Goal: Task Accomplishment & Management: Manage account settings

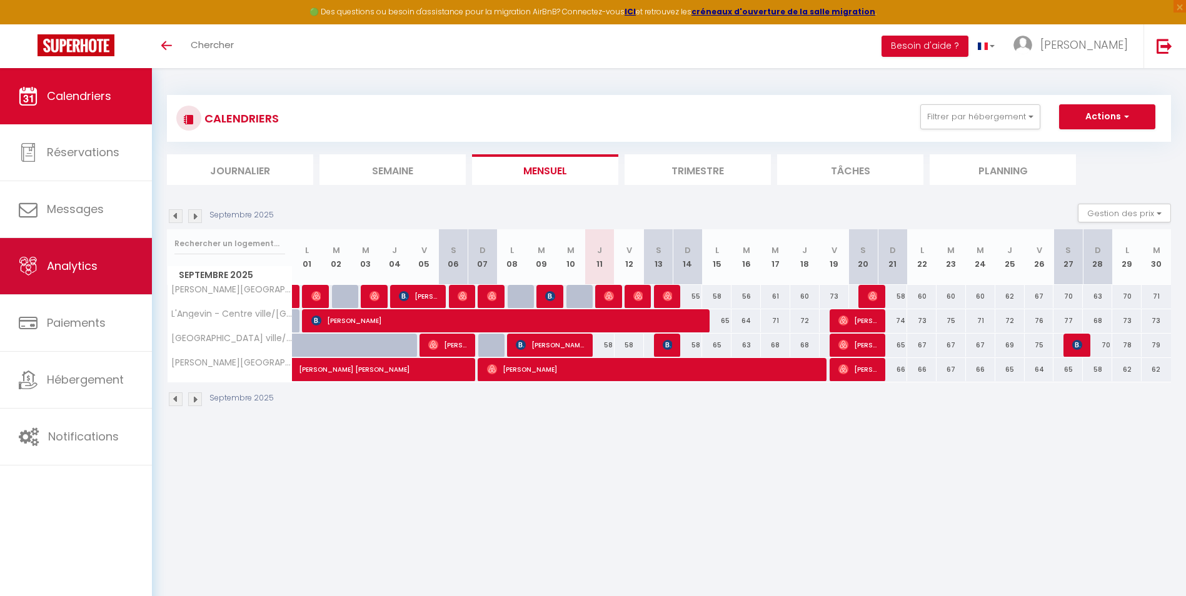
click at [64, 276] on link "Analytics" at bounding box center [76, 266] width 152 height 56
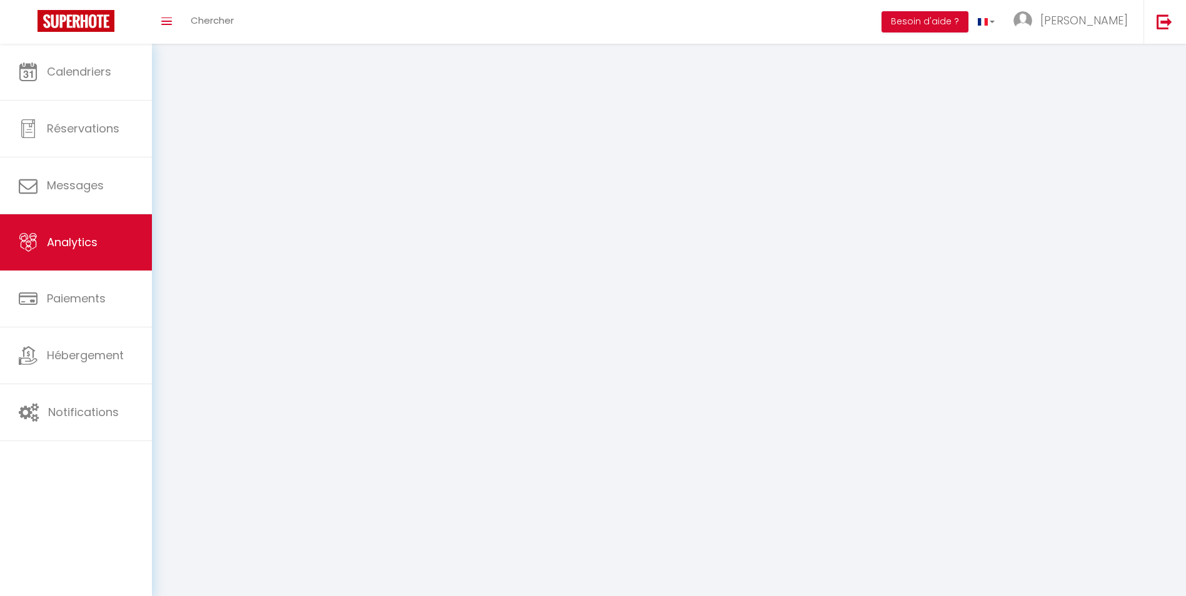
select select "2025"
select select "9"
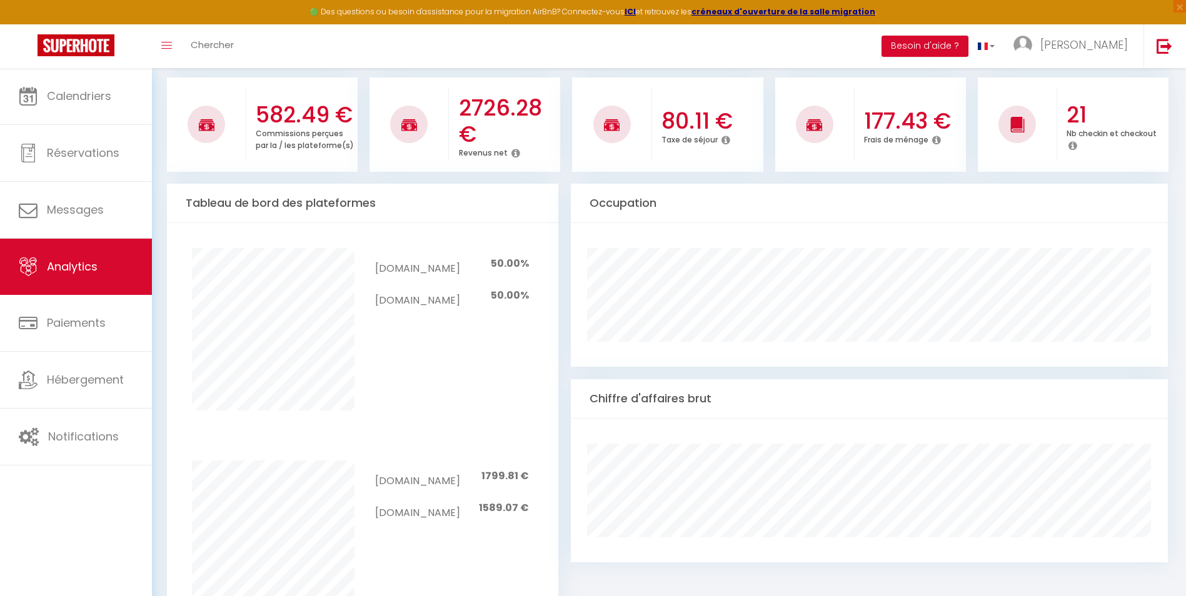
scroll to position [63, 0]
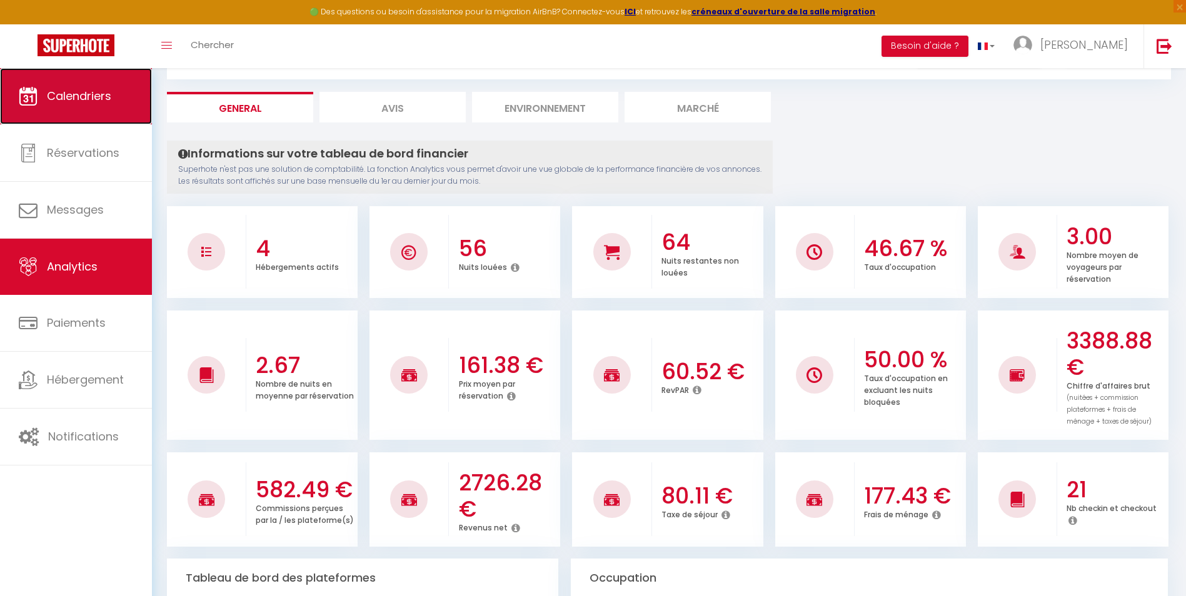
click at [76, 92] on span "Calendriers" at bounding box center [79, 96] width 64 height 16
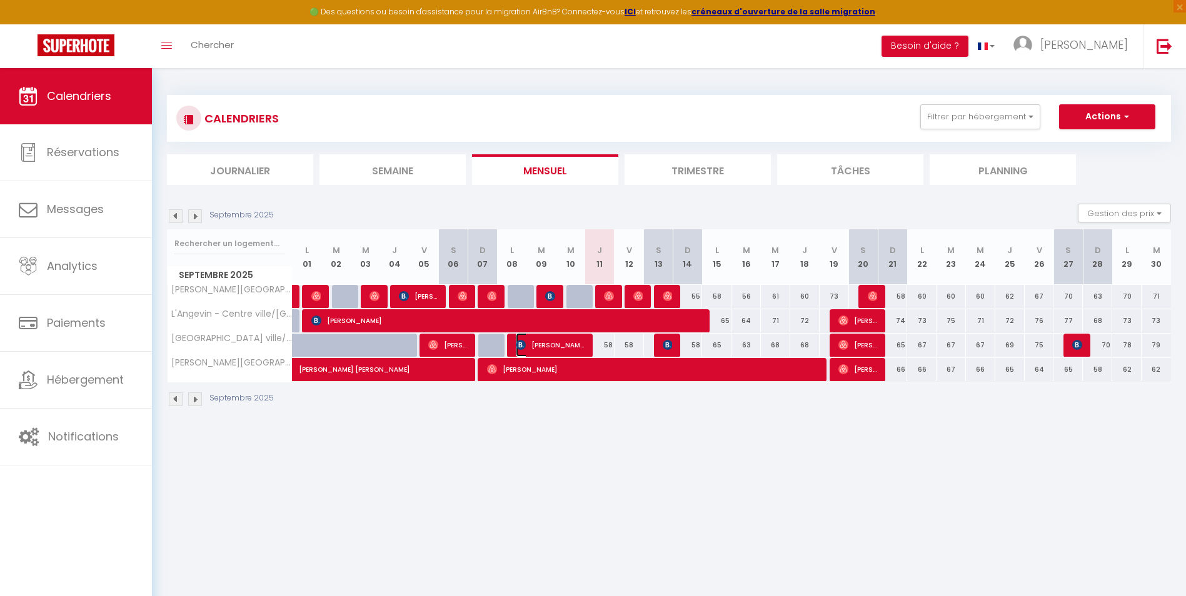
click at [551, 333] on span "[PERSON_NAME]" at bounding box center [550, 345] width 69 height 24
select select "OK"
select select "0"
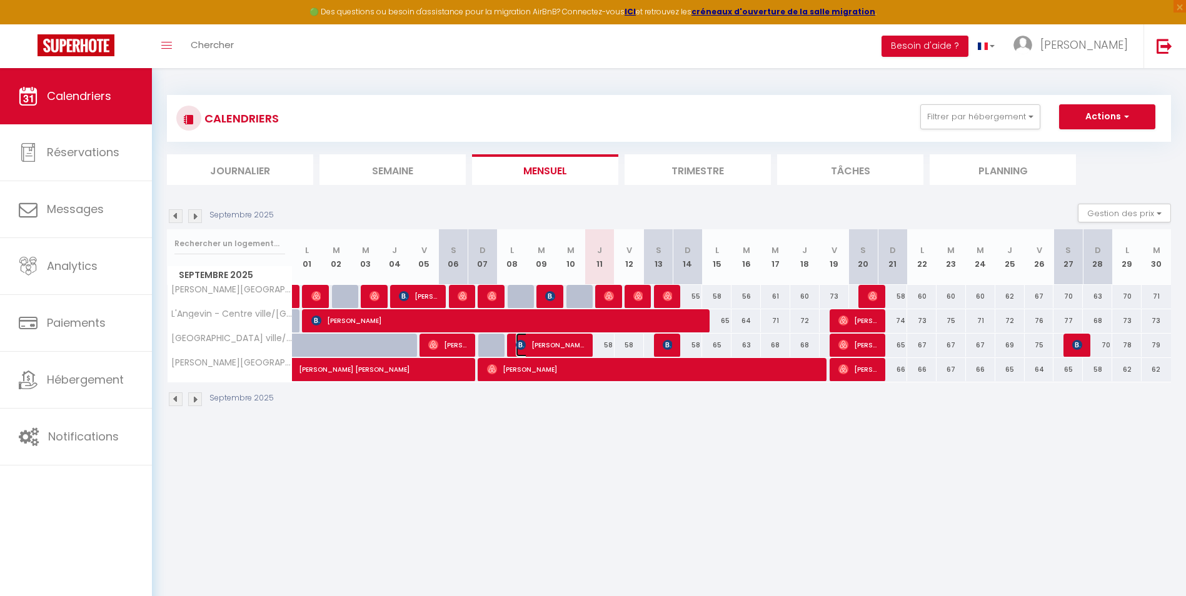
select select "1"
select select
select select "50568"
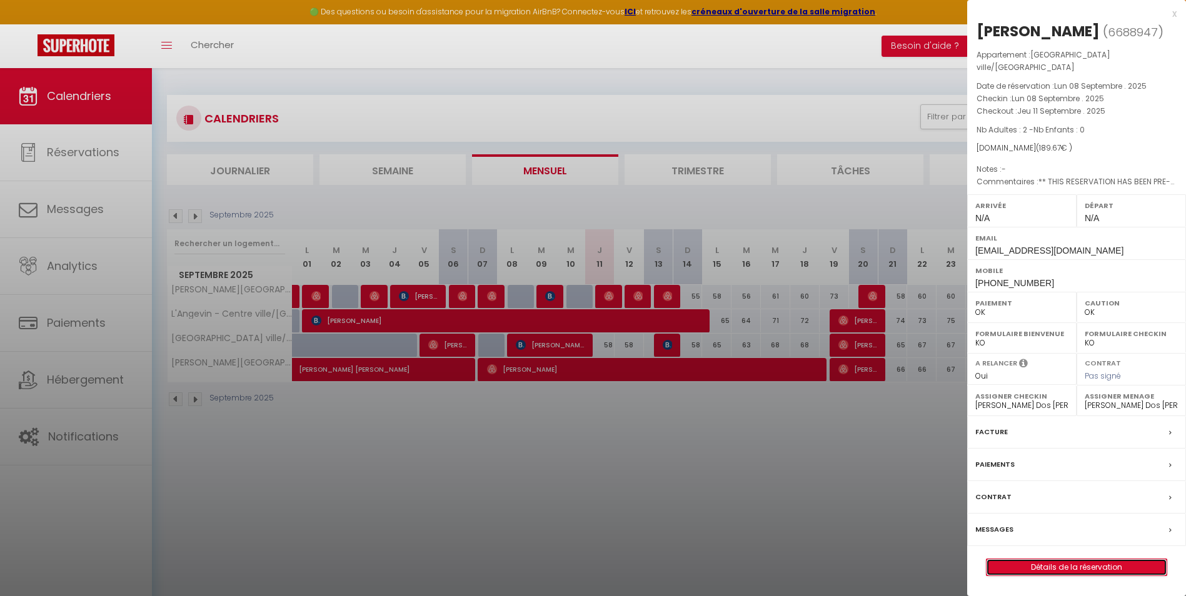
click at [1048, 560] on link "Détails de la réservation" at bounding box center [1077, 568] width 180 height 16
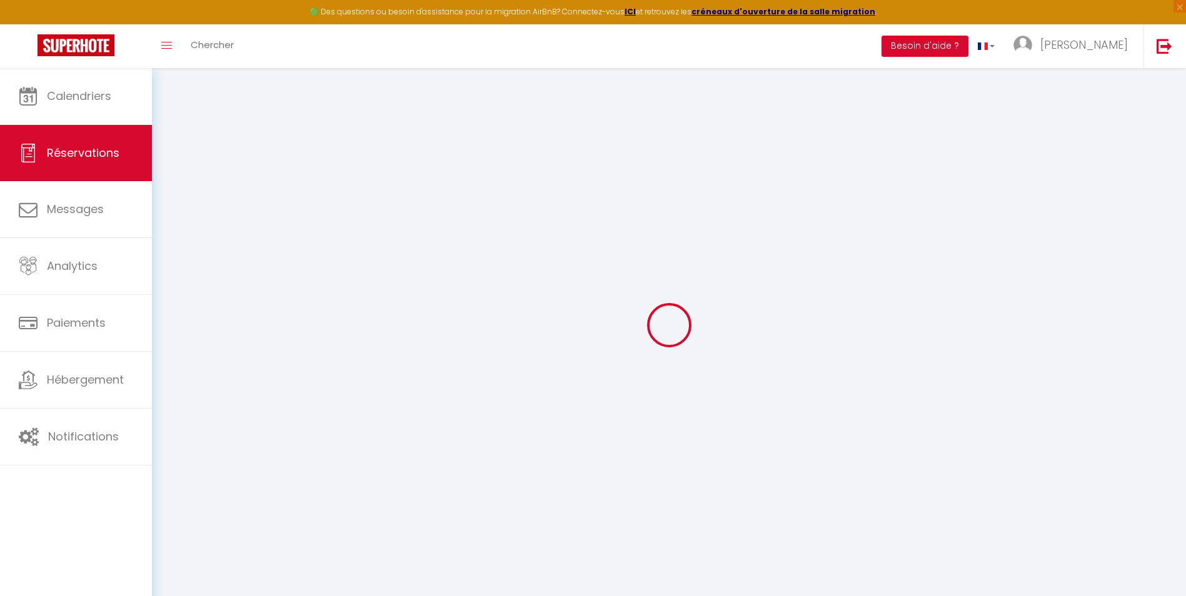
type input "[DEMOGRAPHIC_DATA]"
type input "[PERSON_NAME]"
type input "[EMAIL_ADDRESS][DOMAIN_NAME]"
type input "[PHONE_NUMBER]"
type input "."
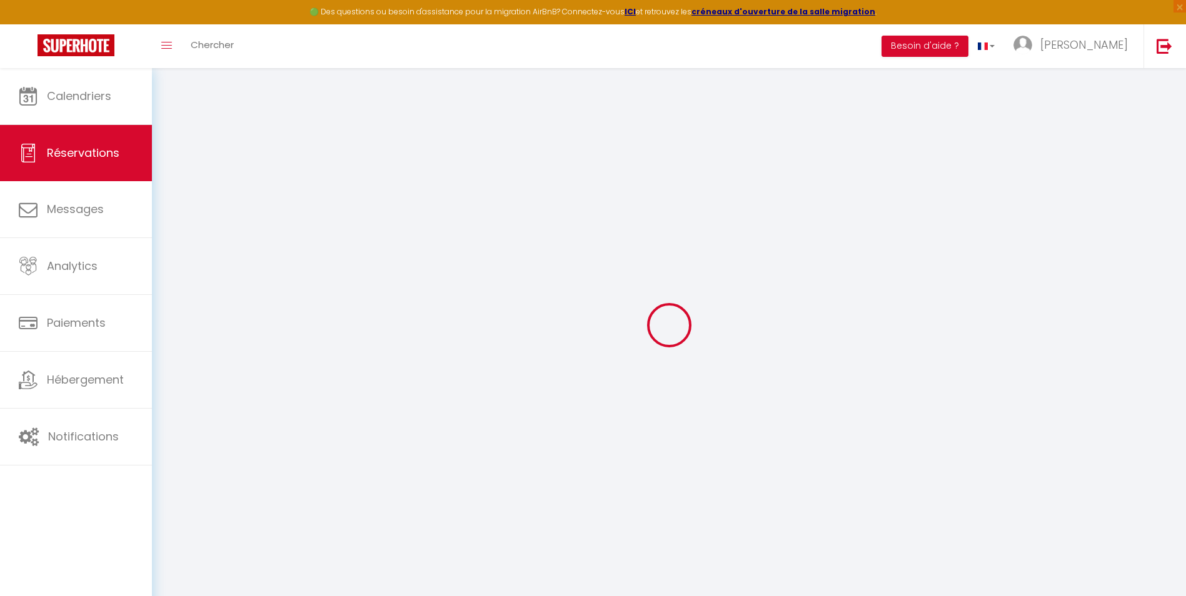
select select "FR"
type input "31.56"
type input "2.66"
select select "74426"
select select "1"
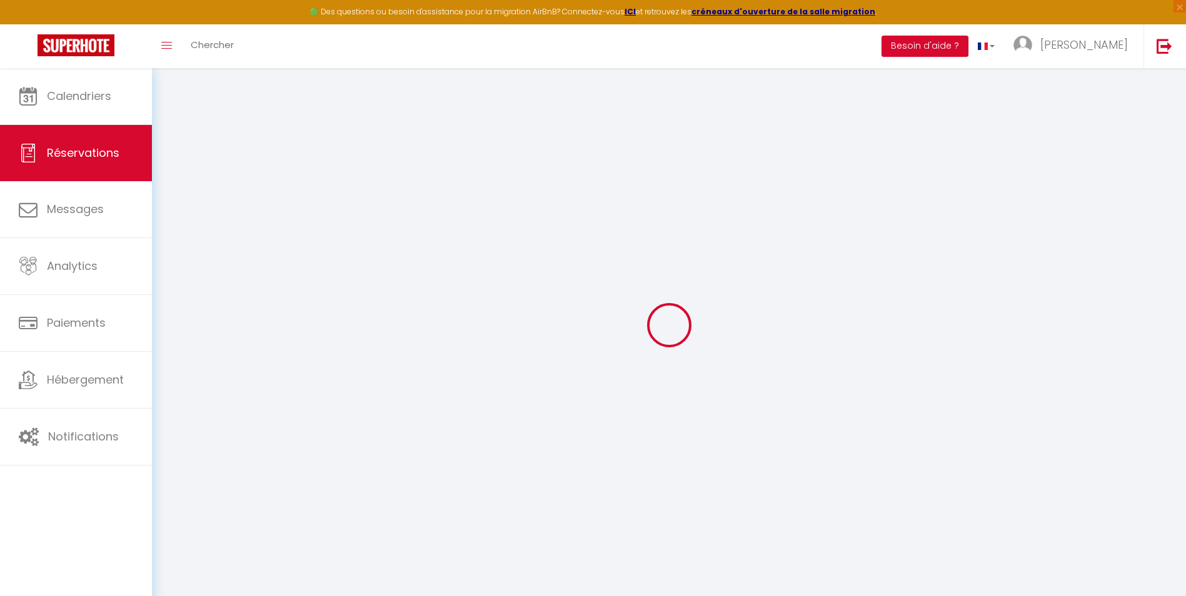
select select
type input "2"
select select "12"
select select "15"
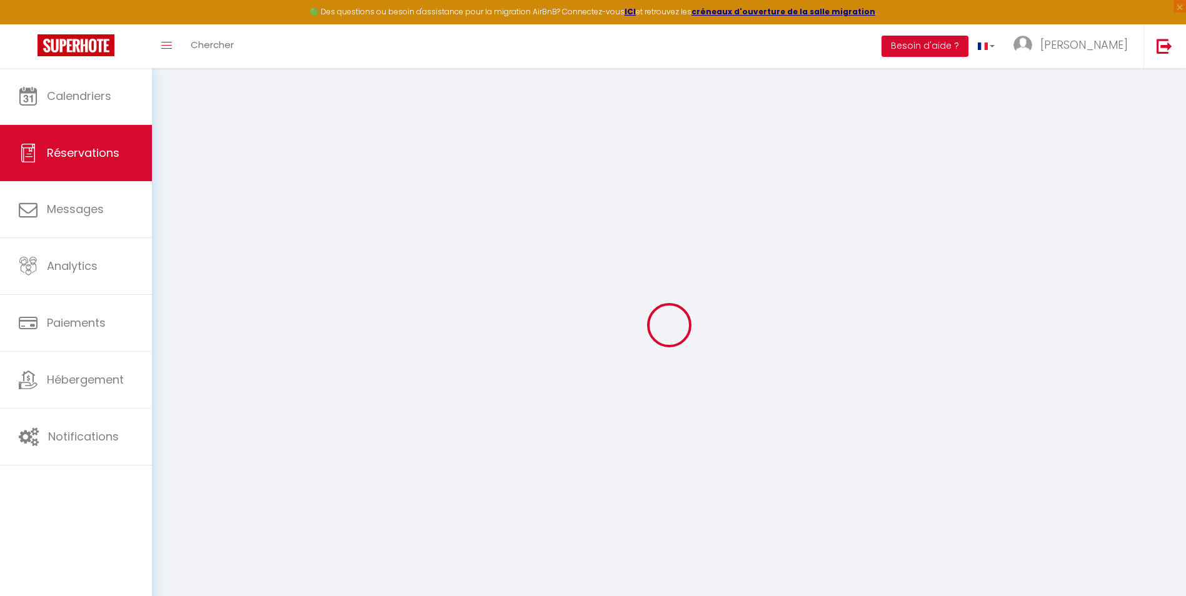
type input "160.65"
checkbox input "false"
type input "0"
select select "2"
type input "0"
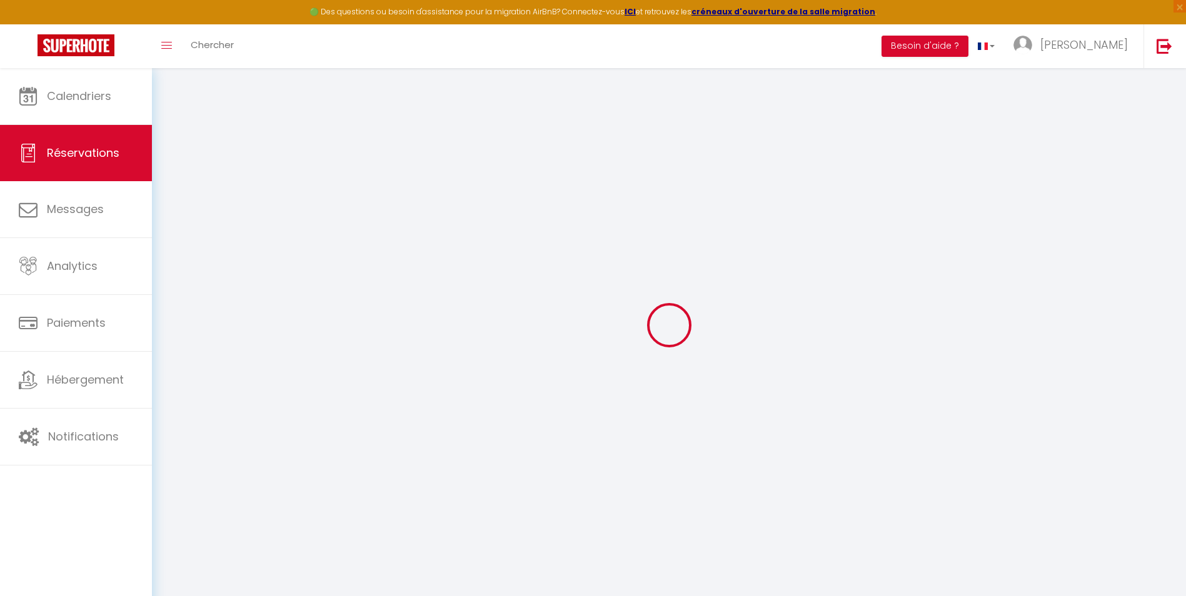
type input "0"
select select
checkbox input "false"
select select
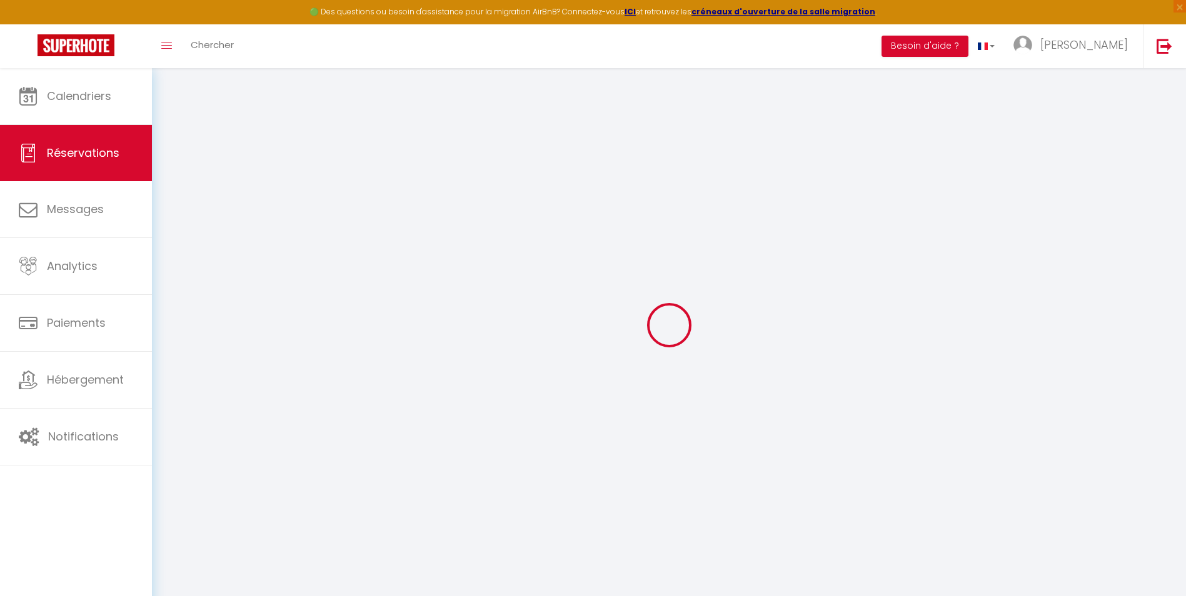
select select
checkbox input "false"
select select
checkbox input "false"
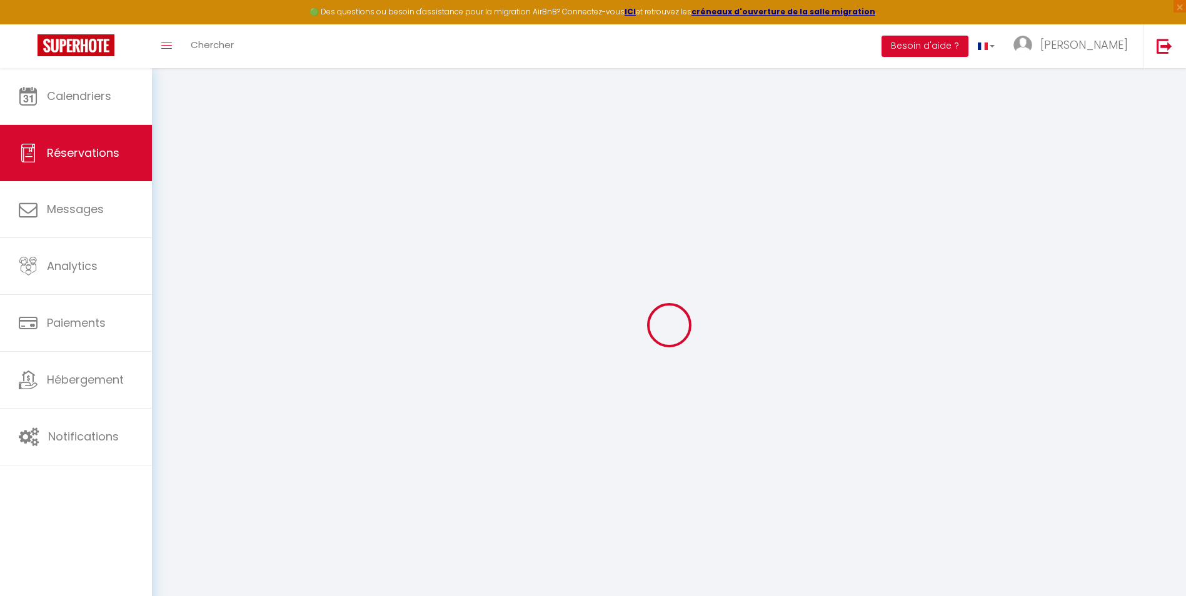
type textarea "** THIS RESERVATION HAS BEEN PRE-PAID ** BOOKING NOTE : Payment charge is EUR 2…"
type input "25"
type input "4.02"
select select
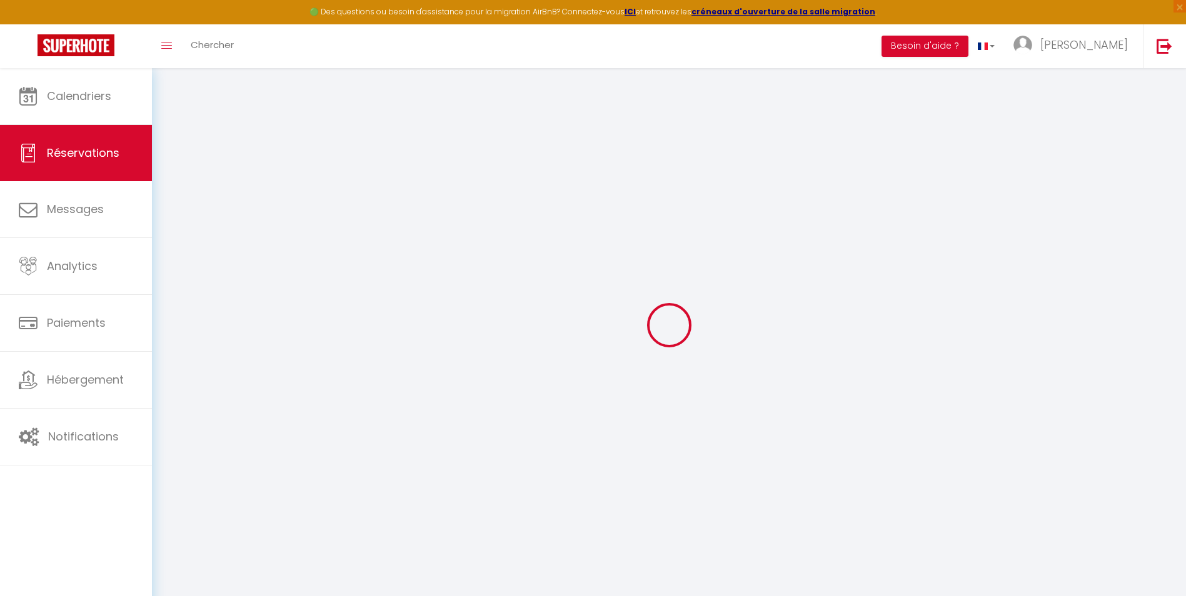
checkbox input "false"
select select
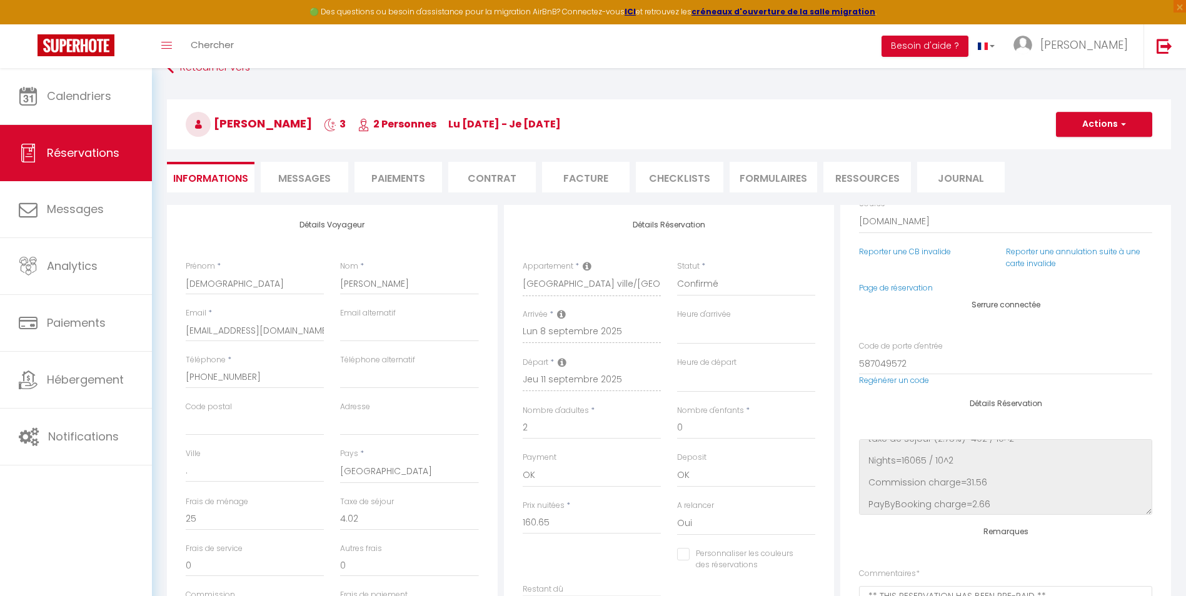
scroll to position [188, 0]
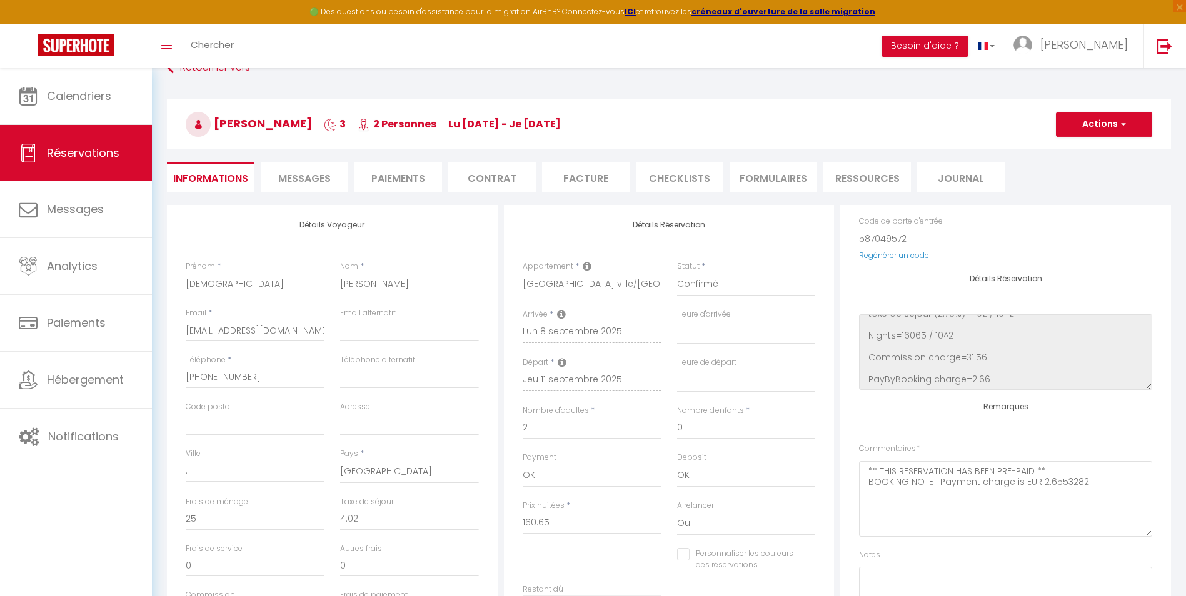
click at [288, 178] on span "Messages" at bounding box center [304, 178] width 53 height 14
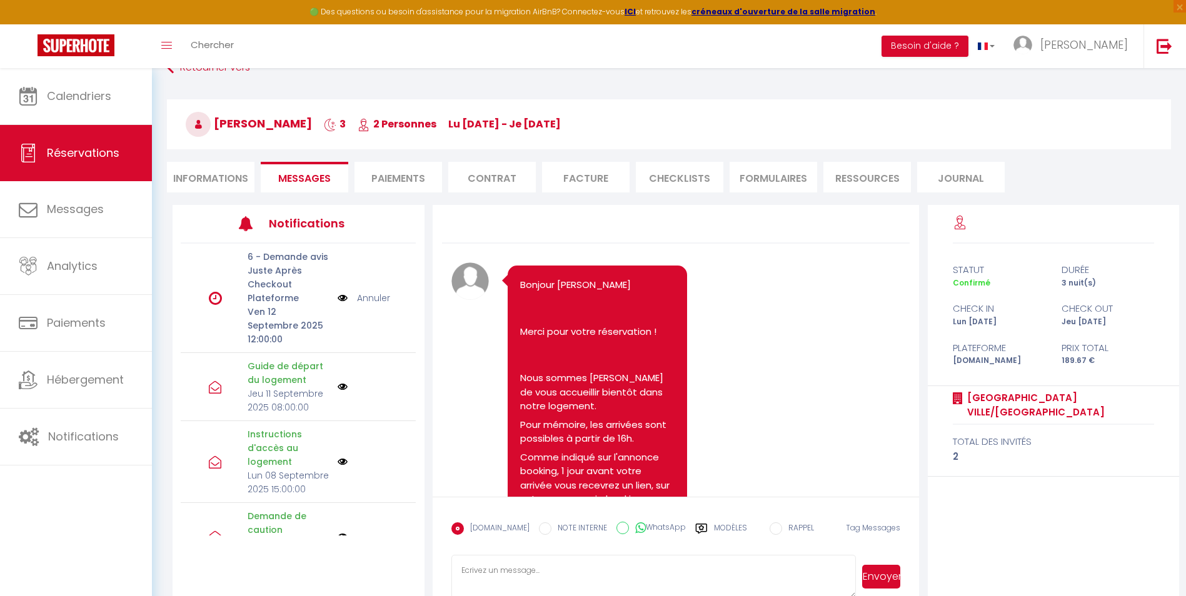
click at [338, 299] on img at bounding box center [343, 298] width 10 height 14
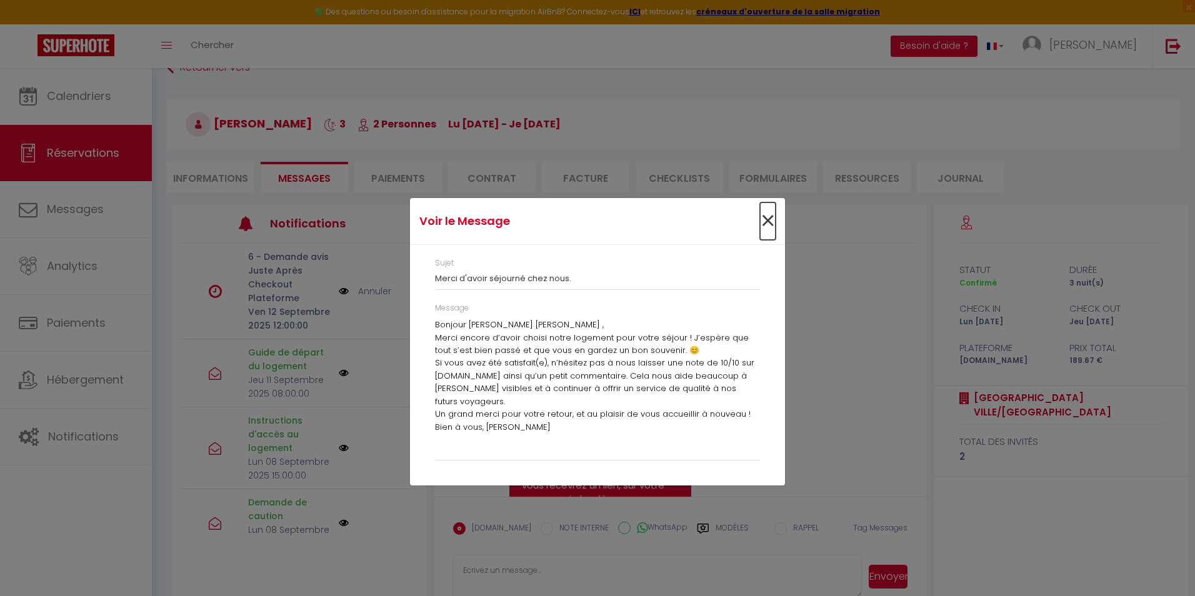
click at [767, 222] on span "×" at bounding box center [768, 222] width 16 height 38
